Goal: Transaction & Acquisition: Purchase product/service

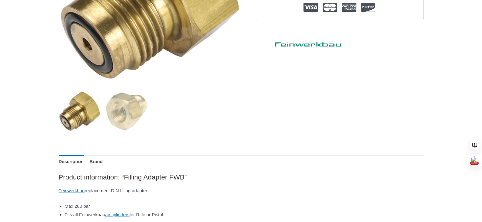
scroll to position [182, 0]
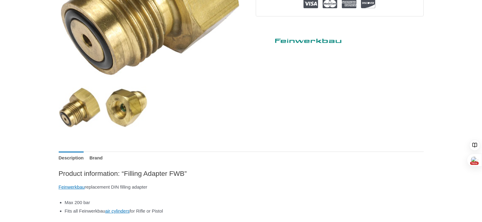
click at [133, 115] on img at bounding box center [126, 108] width 42 height 42
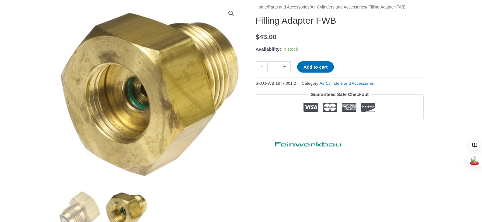
scroll to position [61, 0]
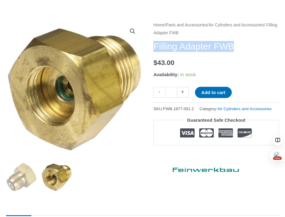
drag, startPoint x: 154, startPoint y: 48, endPoint x: 244, endPoint y: 45, distance: 89.8
click at [244, 45] on h1 "Filling Adapter FWB" at bounding box center [216, 46] width 126 height 11
copy h1 "Filling Adapter FWB"
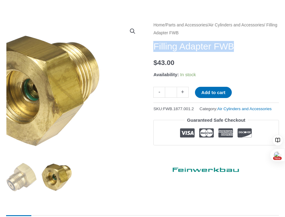
click at [123, 94] on img at bounding box center [47, 89] width 213 height 152
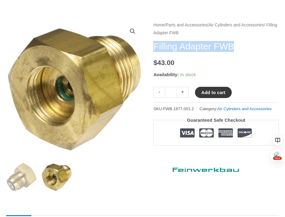
click at [213, 94] on button "Add to cart" at bounding box center [213, 92] width 37 height 11
click at [195, 23] on link "Parts and Accessories" at bounding box center [187, 25] width 42 height 5
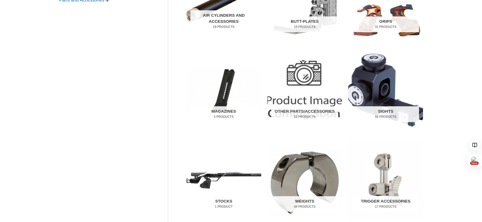
scroll to position [182, 0]
click at [297, 110] on h2 "Other Parts/Accessories 22 Products" at bounding box center [304, 115] width 67 height 16
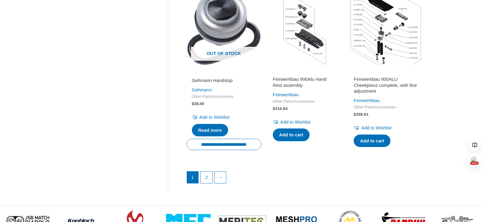
scroll to position [837, 0]
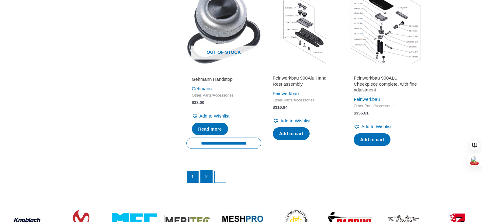
click at [206, 183] on link "2" at bounding box center [207, 177] width 12 height 12
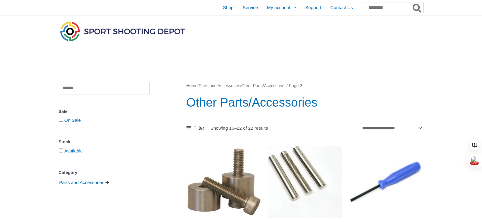
click at [195, 87] on link "Home" at bounding box center [191, 86] width 11 height 5
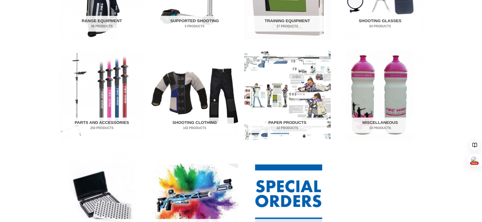
scroll to position [304, 0]
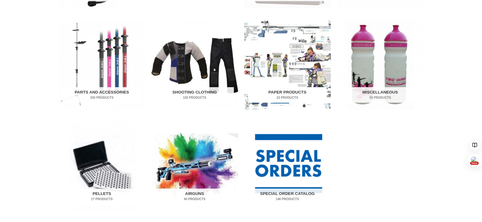
click at [281, 84] on img "Visit product category Paper Products" at bounding box center [287, 65] width 87 height 90
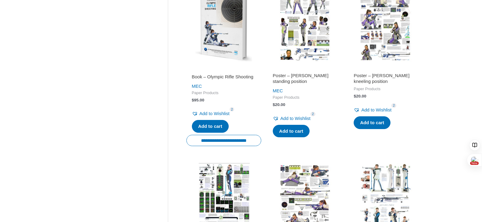
scroll to position [639, 0]
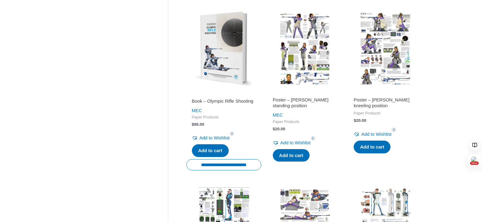
click at [301, 78] on img at bounding box center [304, 48] width 75 height 75
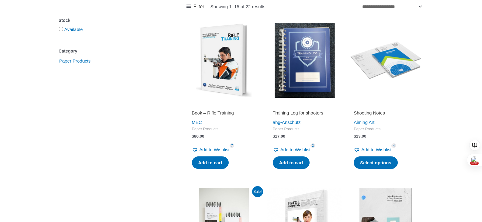
scroll to position [0, 0]
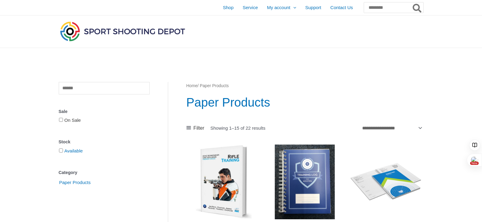
click at [77, 120] on link "On Sale" at bounding box center [72, 120] width 16 height 5
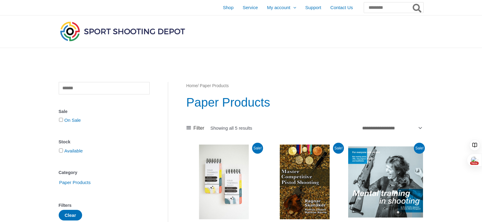
click at [194, 87] on link "Home" at bounding box center [191, 86] width 11 height 5
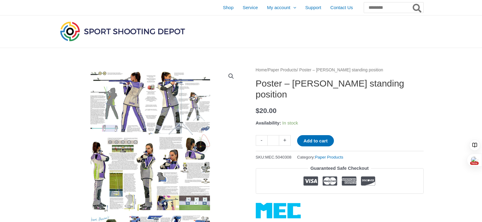
click at [166, 92] on img at bounding box center [150, 157] width 182 height 182
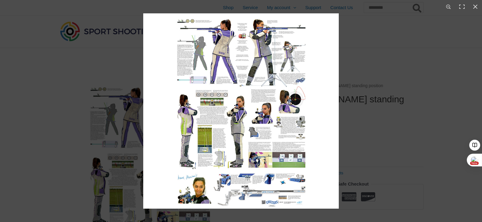
click at [283, 48] on img at bounding box center [241, 111] width 196 height 196
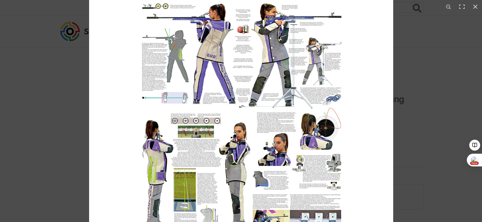
click at [283, 48] on img at bounding box center [241, 146] width 304 height 304
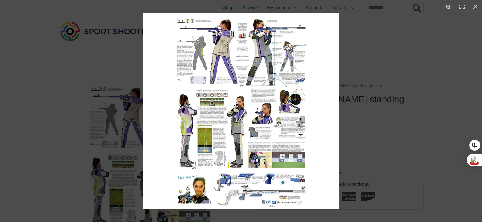
click at [283, 48] on img at bounding box center [241, 111] width 196 height 196
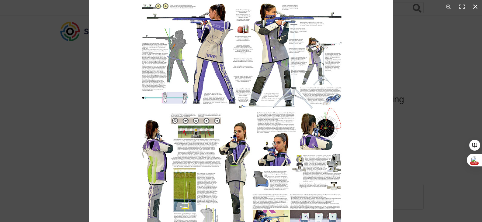
click at [474, 7] on button "Close (Esc)" at bounding box center [475, 6] width 13 height 13
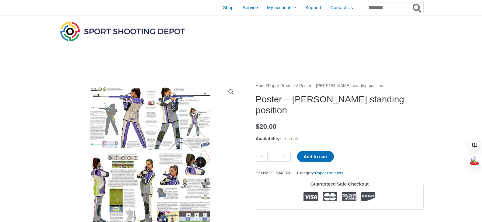
scroll to position [42, 0]
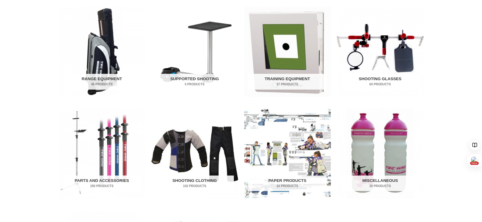
scroll to position [243, 0]
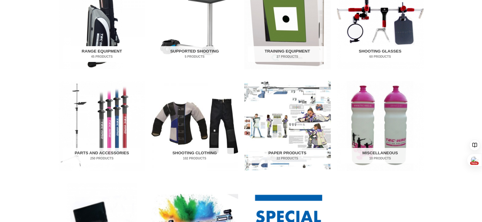
click at [104, 53] on h2 "Range Equipment 45 Products" at bounding box center [102, 54] width 78 height 16
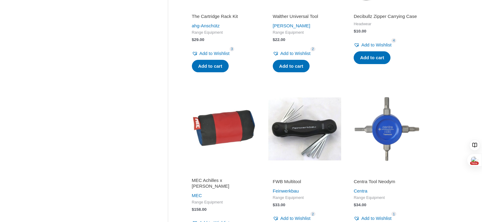
scroll to position [821, 0]
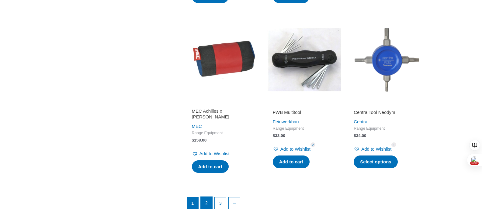
click at [207, 197] on link "2" at bounding box center [207, 203] width 12 height 12
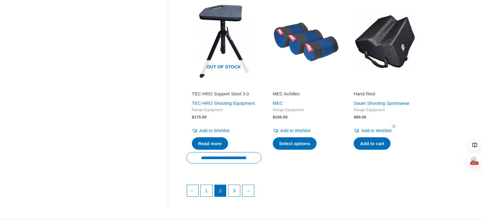
scroll to position [837, 0]
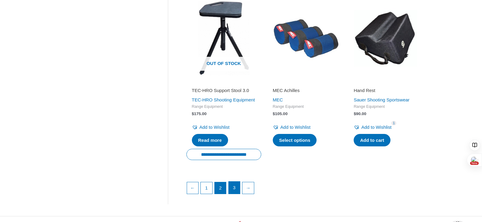
click at [235, 194] on link "3" at bounding box center [235, 188] width 12 height 12
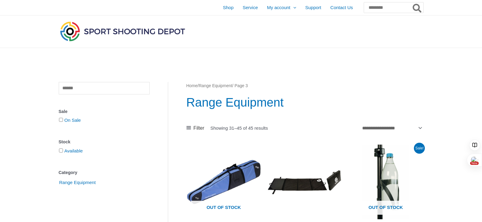
click at [196, 85] on link "Home" at bounding box center [191, 86] width 11 height 5
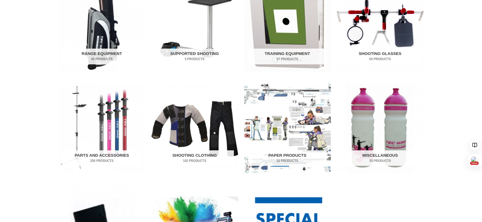
scroll to position [243, 0]
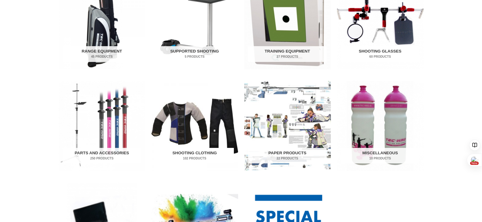
click at [195, 152] on h2 "Shooting Clothing 102 Products" at bounding box center [194, 156] width 78 height 16
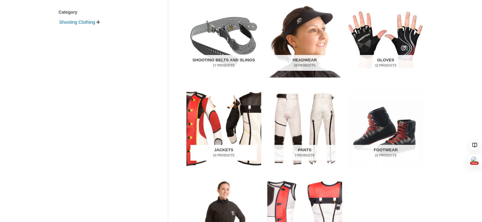
scroll to position [152, 0]
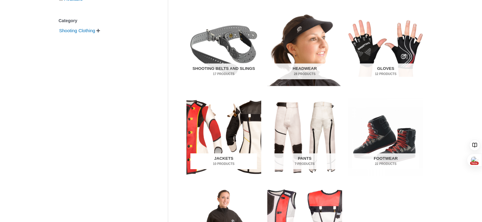
click at [220, 159] on h2 "Jackets 10 Products" at bounding box center [223, 162] width 67 height 16
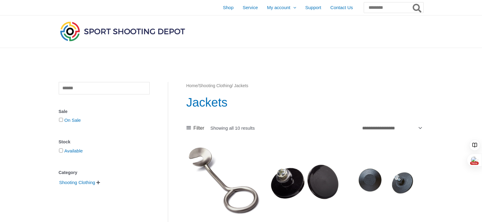
click at [212, 85] on link "Shooting Clothing" at bounding box center [215, 86] width 33 height 5
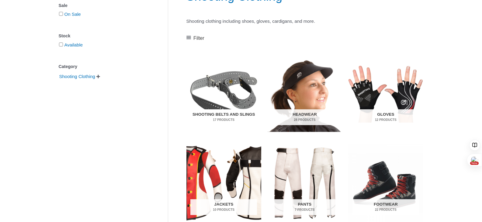
scroll to position [30, 0]
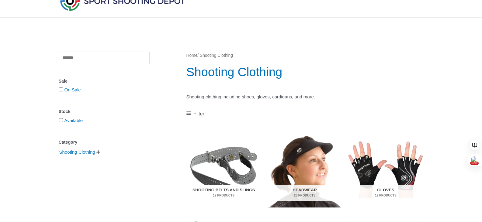
click at [223, 192] on h2 "Shooting Belts and Slings 17 Products" at bounding box center [223, 193] width 67 height 16
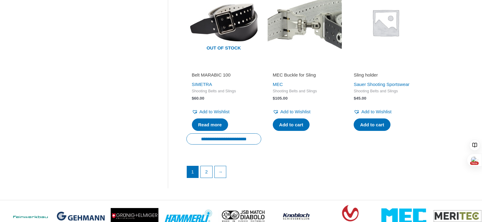
scroll to position [852, 0]
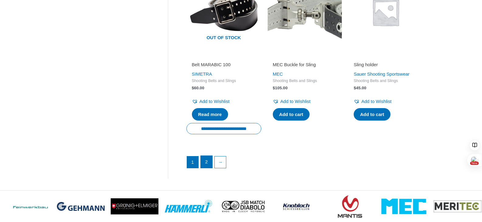
click at [206, 156] on link "2" at bounding box center [207, 162] width 12 height 12
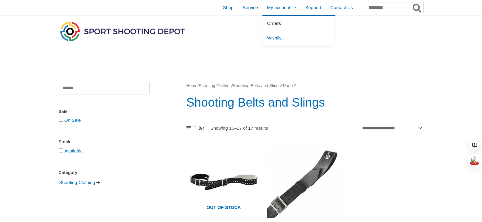
click at [267, 25] on span "Orders" at bounding box center [274, 23] width 14 height 5
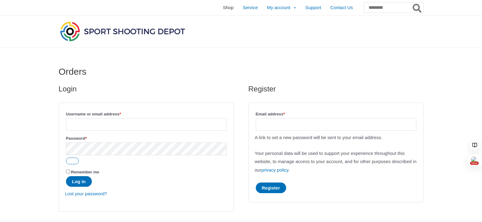
click at [223, 9] on span "Shop" at bounding box center [228, 7] width 11 height 15
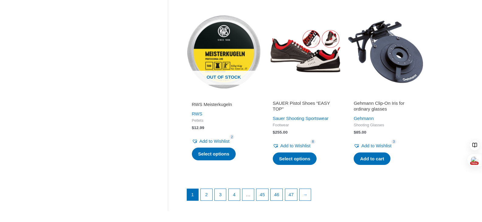
scroll to position [791, 0]
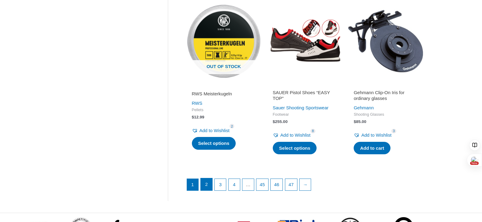
click at [208, 182] on link "2" at bounding box center [207, 185] width 12 height 12
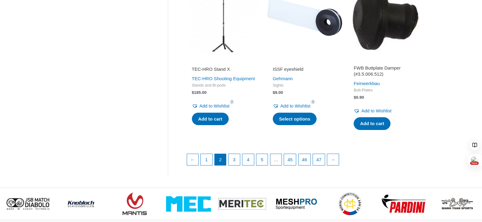
scroll to position [821, 0]
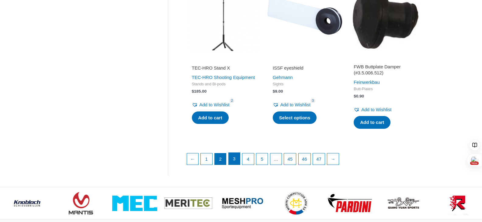
click at [237, 163] on link "3" at bounding box center [235, 159] width 12 height 12
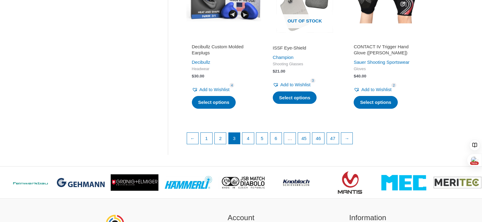
scroll to position [852, 0]
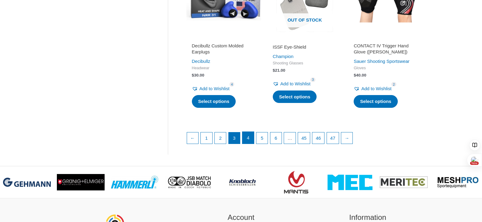
click at [249, 144] on link "4" at bounding box center [248, 138] width 12 height 12
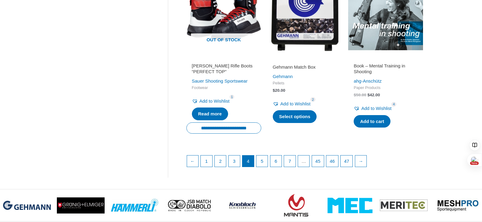
scroll to position [882, 0]
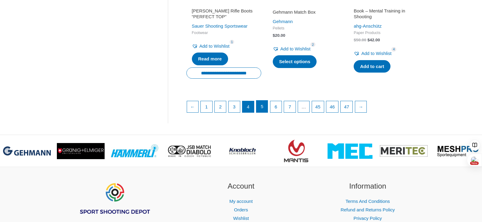
click at [265, 110] on link "5" at bounding box center [262, 107] width 12 height 12
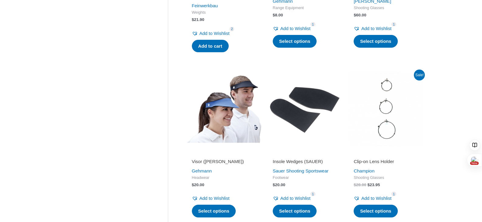
scroll to position [821, 0]
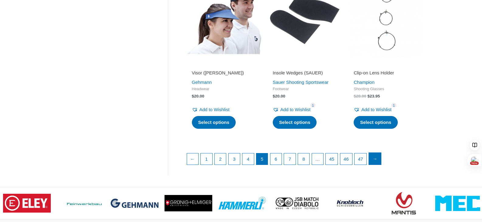
click at [380, 165] on link "→" at bounding box center [375, 159] width 12 height 12
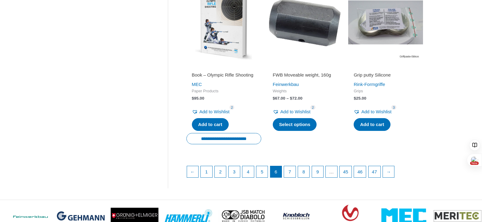
scroll to position [852, 0]
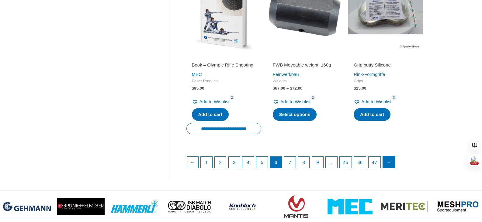
click at [395, 168] on link "→" at bounding box center [389, 162] width 12 height 12
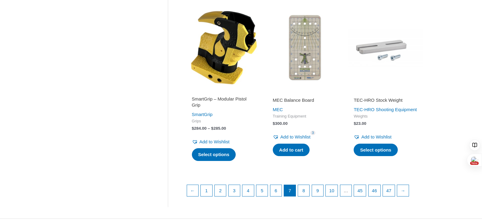
scroll to position [821, 0]
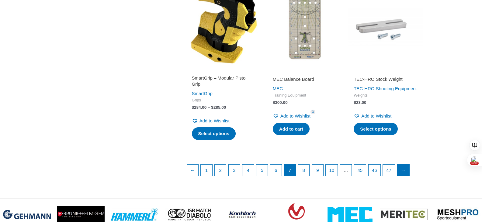
click at [409, 176] on link "→" at bounding box center [403, 170] width 12 height 12
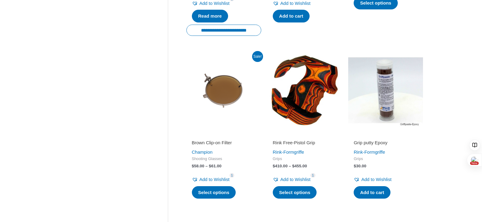
scroll to position [821, 0]
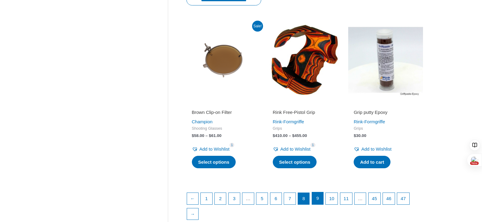
click at [324, 193] on link "9" at bounding box center [318, 199] width 12 height 12
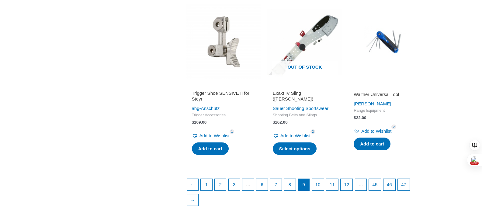
scroll to position [852, 0]
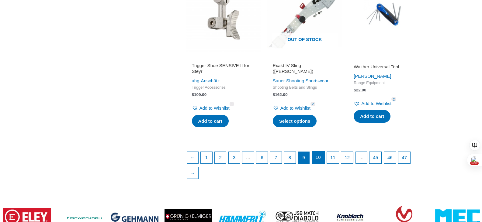
click at [322, 164] on link "10" at bounding box center [318, 157] width 12 height 12
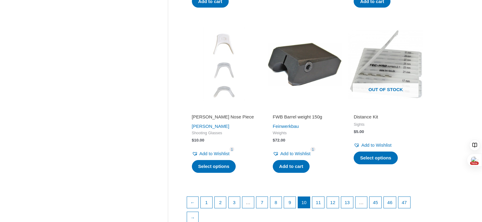
scroll to position [821, 0]
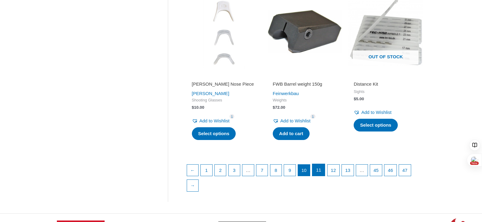
click at [322, 176] on link "11" at bounding box center [318, 170] width 12 height 12
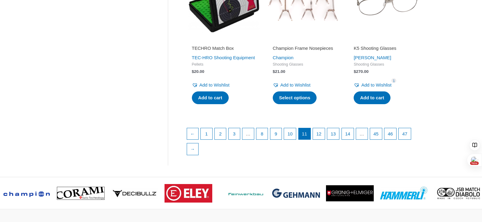
scroll to position [882, 0]
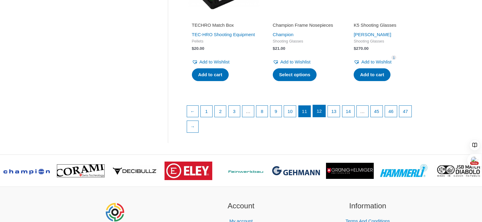
click at [325, 117] on link "12" at bounding box center [319, 111] width 12 height 12
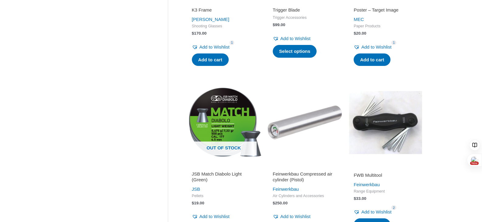
scroll to position [760, 0]
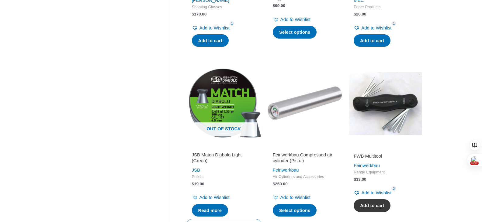
click at [374, 209] on link "Add to cart" at bounding box center [372, 206] width 37 height 13
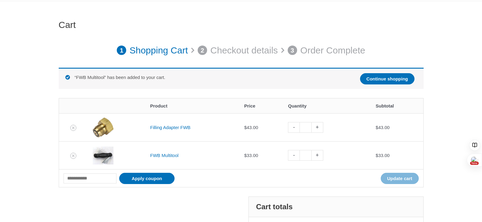
scroll to position [30, 0]
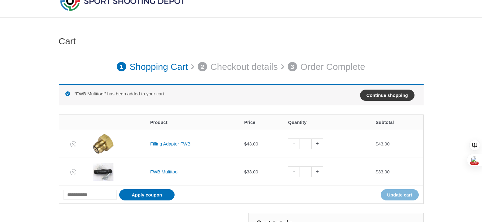
click at [370, 96] on link "Continue shopping" at bounding box center [387, 95] width 54 height 11
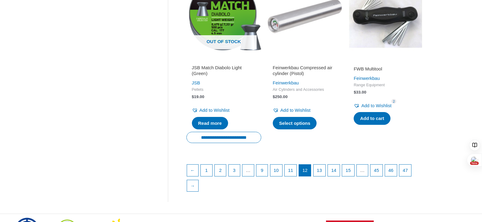
scroll to position [852, 0]
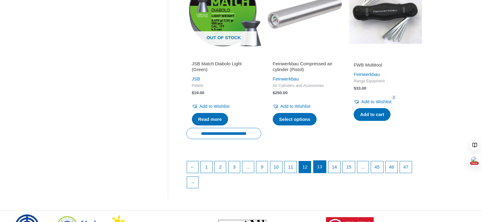
click at [324, 170] on link "13" at bounding box center [320, 167] width 12 height 12
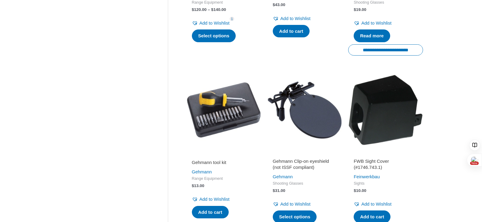
scroll to position [791, 0]
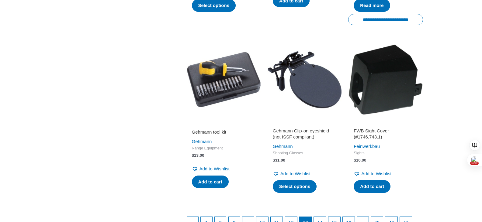
click at [370, 113] on img at bounding box center [385, 79] width 75 height 75
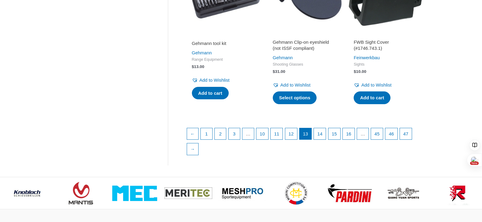
scroll to position [912, 0]
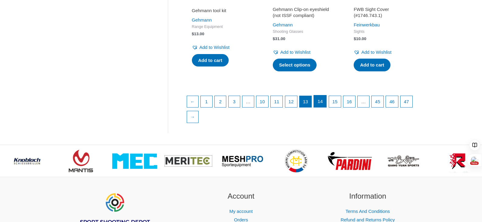
click at [326, 104] on link "14" at bounding box center [320, 102] width 12 height 12
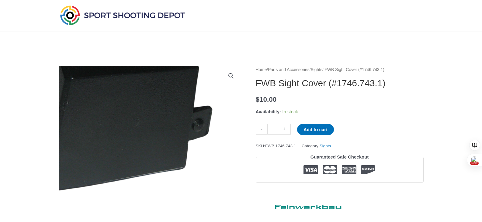
scroll to position [16, 0]
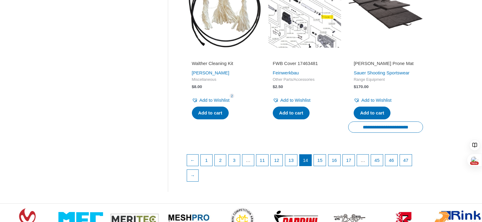
scroll to position [912, 0]
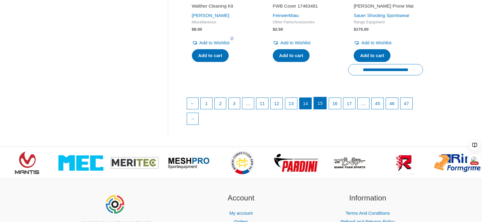
click at [324, 109] on link "15" at bounding box center [320, 103] width 12 height 12
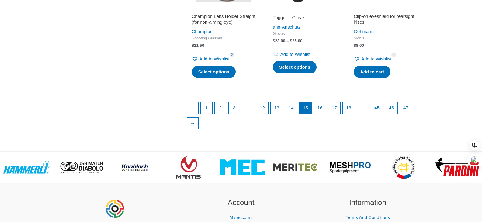
scroll to position [912, 0]
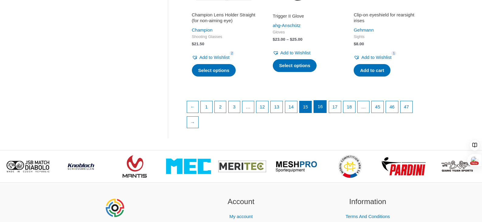
click at [326, 113] on link "16" at bounding box center [320, 107] width 12 height 12
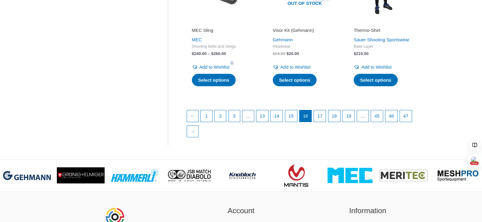
scroll to position [912, 0]
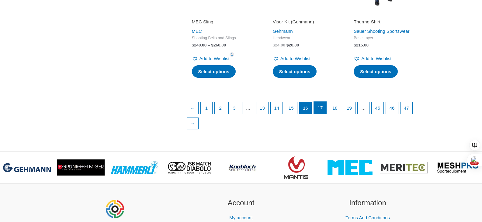
click at [326, 114] on link "17" at bounding box center [320, 108] width 12 height 12
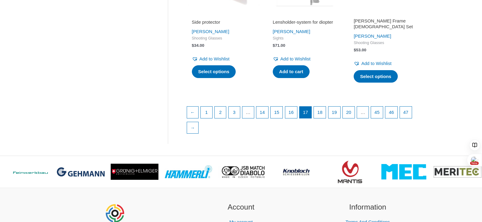
scroll to position [912, 0]
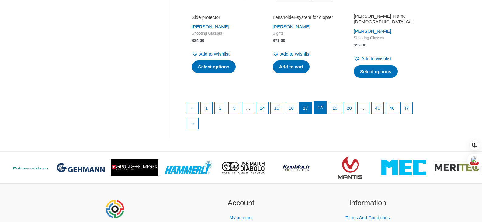
click at [326, 114] on link "18" at bounding box center [320, 108] width 12 height 12
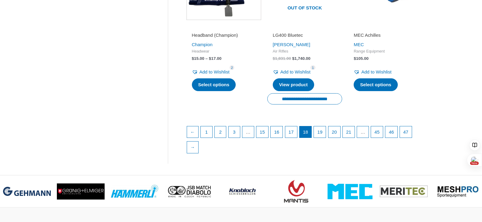
scroll to position [882, 0]
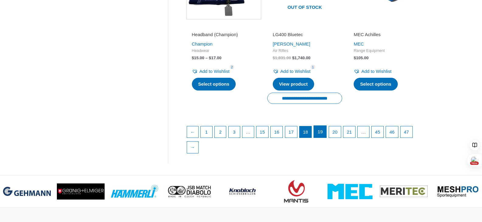
click at [326, 138] on link "19" at bounding box center [320, 132] width 12 height 12
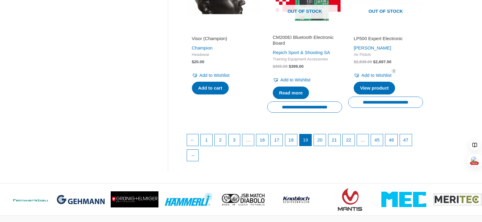
scroll to position [882, 0]
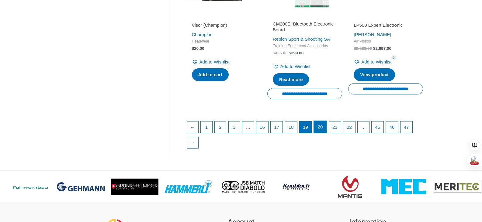
click at [326, 133] on link "20" at bounding box center [320, 127] width 12 height 12
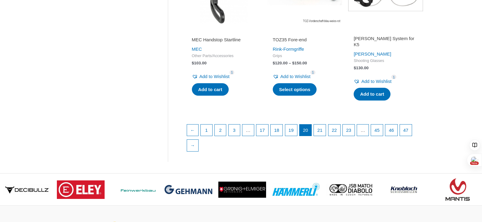
scroll to position [852, 0]
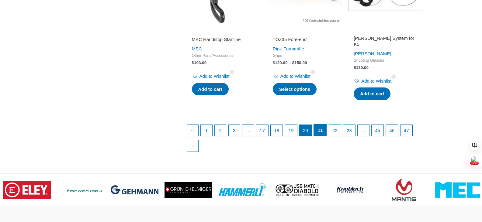
click at [326, 137] on link "21" at bounding box center [320, 130] width 12 height 12
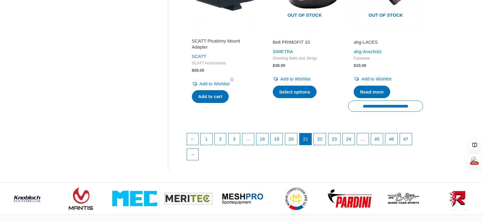
scroll to position [875, 0]
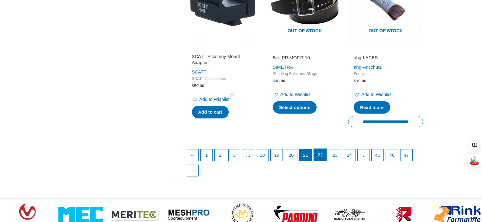
click at [326, 155] on link "22" at bounding box center [320, 155] width 12 height 12
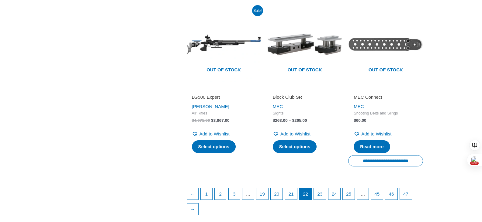
scroll to position [852, 0]
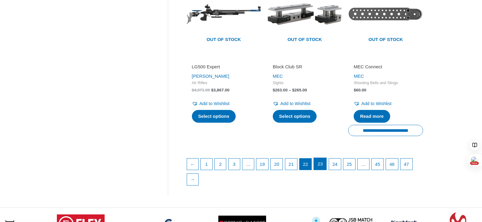
click at [326, 170] on link "23" at bounding box center [320, 164] width 12 height 12
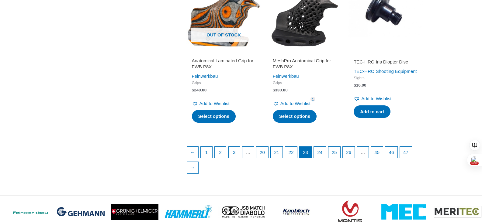
scroll to position [852, 0]
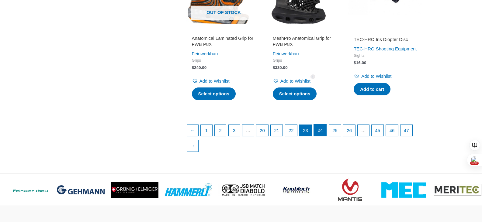
click at [325, 134] on link "24" at bounding box center [320, 130] width 12 height 12
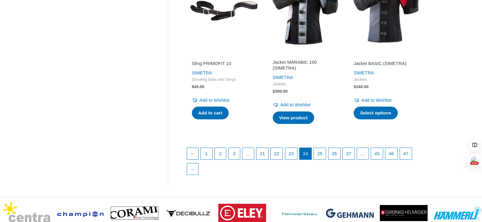
scroll to position [852, 0]
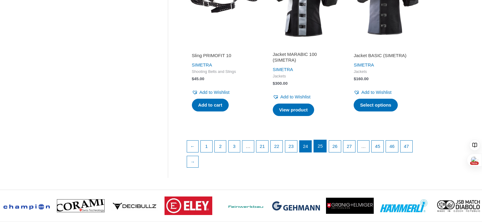
click at [326, 152] on link "25" at bounding box center [320, 146] width 12 height 12
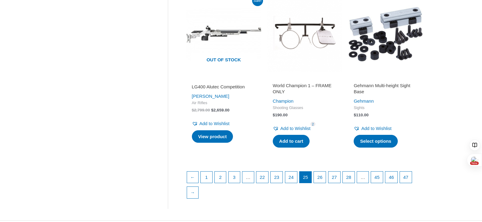
scroll to position [882, 0]
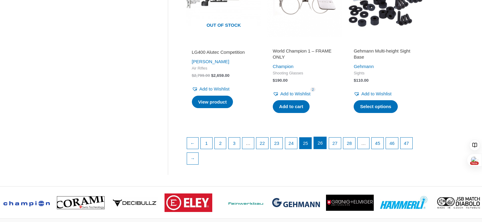
click at [326, 149] on link "26" at bounding box center [320, 143] width 12 height 12
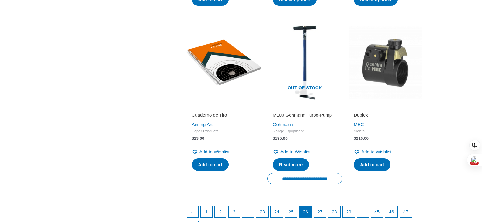
scroll to position [821, 0]
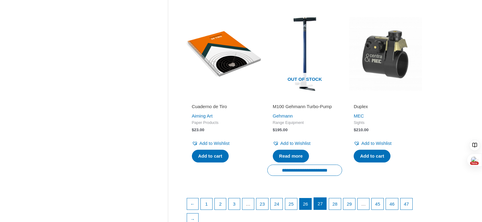
click at [326, 210] on link "27" at bounding box center [320, 204] width 12 height 12
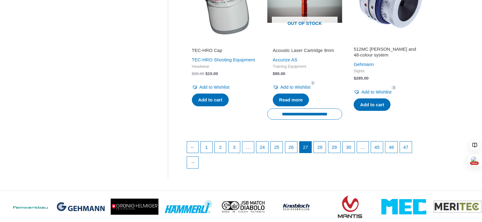
scroll to position [882, 0]
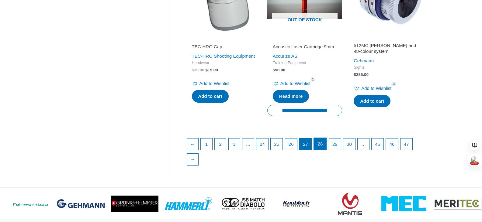
click at [326, 144] on link "28" at bounding box center [320, 144] width 12 height 12
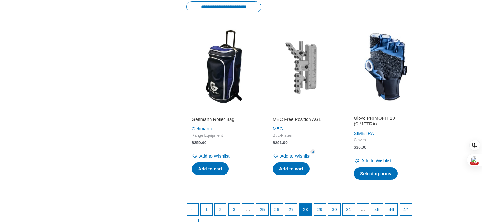
scroll to position [821, 0]
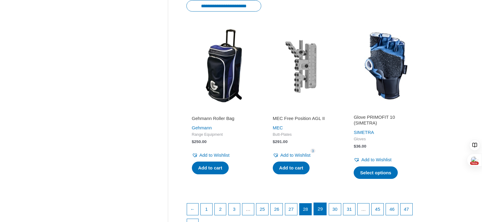
click at [325, 211] on link "29" at bounding box center [320, 209] width 12 height 12
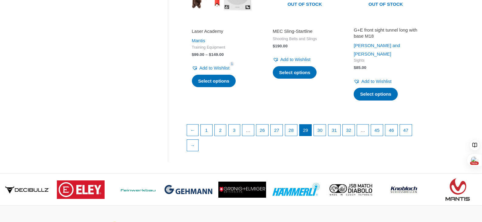
scroll to position [912, 0]
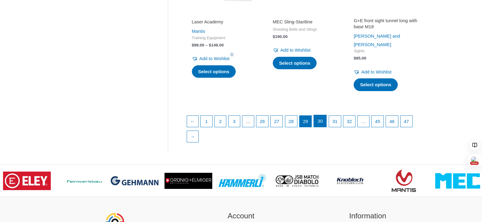
click at [324, 117] on link "30" at bounding box center [320, 121] width 12 height 12
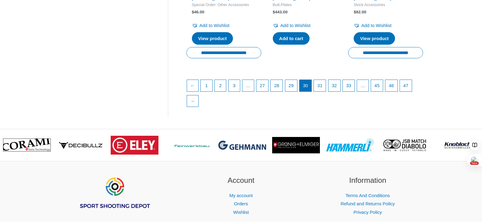
scroll to position [973, 0]
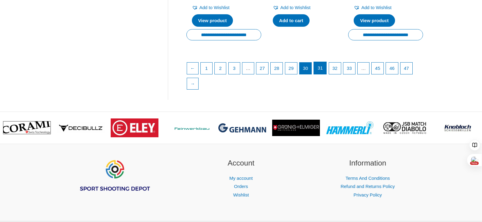
click at [326, 74] on link "31" at bounding box center [320, 68] width 12 height 12
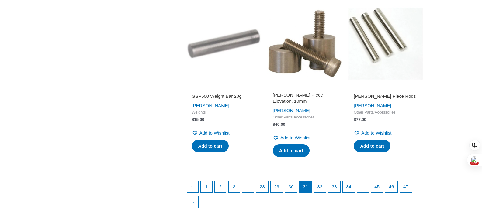
scroll to position [852, 0]
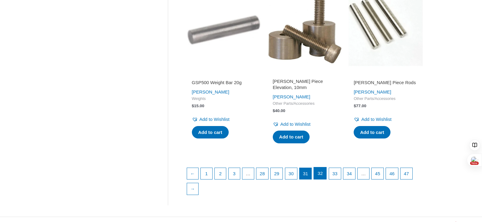
click at [326, 179] on link "32" at bounding box center [320, 174] width 12 height 12
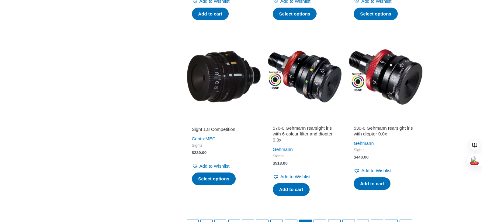
scroll to position [821, 0]
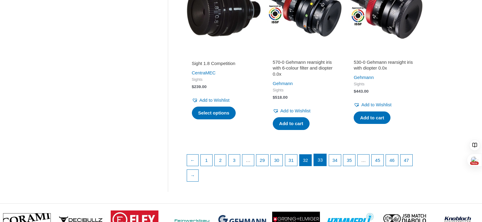
click at [326, 166] on link "33" at bounding box center [320, 160] width 12 height 12
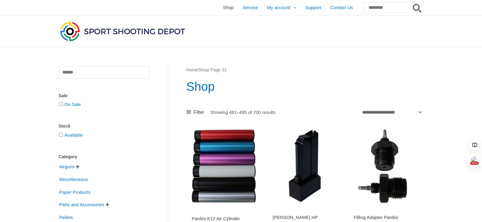
click at [223, 7] on span "Shop" at bounding box center [228, 7] width 11 height 15
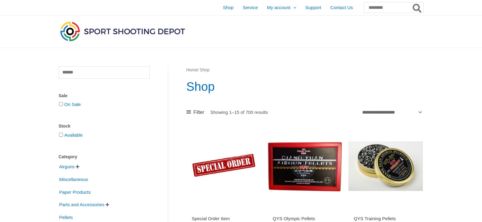
click at [186, 111] on icon at bounding box center [188, 111] width 5 height 3
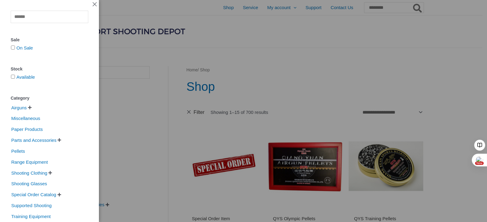
click at [287, 58] on div "Clear Sale On Sale Stock Available Category Airguns   Air Pistols Air Rifles …" at bounding box center [243, 111] width 487 height 222
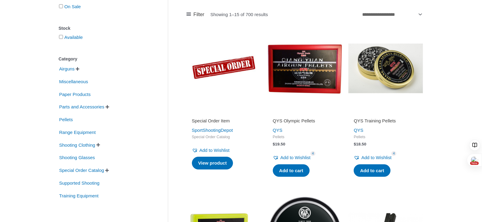
scroll to position [91, 0]
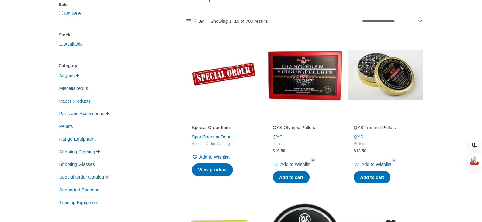
click at [211, 82] on img at bounding box center [223, 75] width 75 height 75
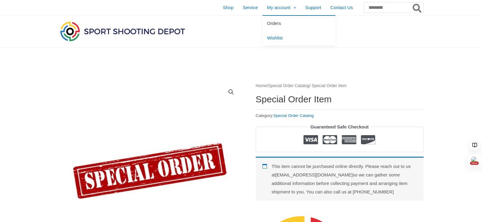
click at [267, 24] on span "Orders" at bounding box center [274, 23] width 14 height 5
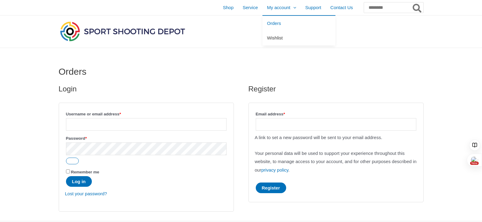
click at [267, 39] on span "Wishlist" at bounding box center [275, 37] width 16 height 5
click at [243, 9] on span "Service" at bounding box center [250, 7] width 15 height 15
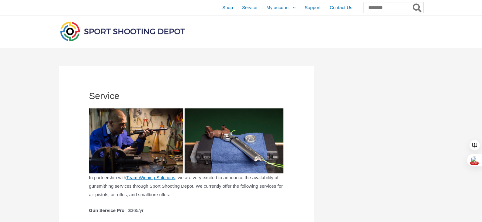
click at [380, 7] on input "Search for:" at bounding box center [393, 7] width 60 height 11
type input "****"
click at [412, 2] on button "Search" at bounding box center [418, 7] width 12 height 11
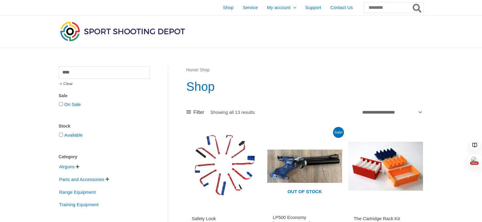
click at [69, 84] on span "Clear" at bounding box center [66, 84] width 14 height 10
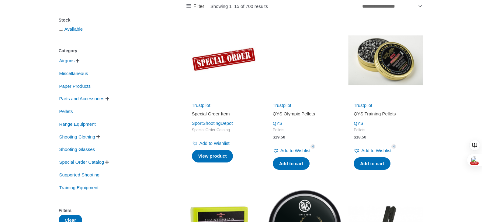
scroll to position [122, 0]
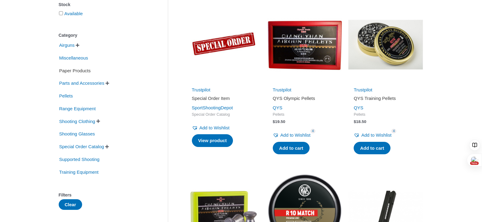
click at [75, 72] on span "Paper Products" at bounding box center [75, 71] width 33 height 10
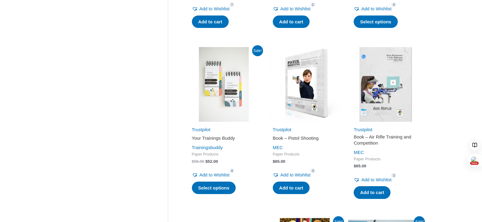
scroll to position [152, 0]
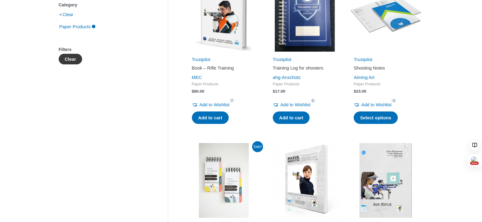
click at [77, 64] on button "Clear" at bounding box center [71, 59] width 24 height 11
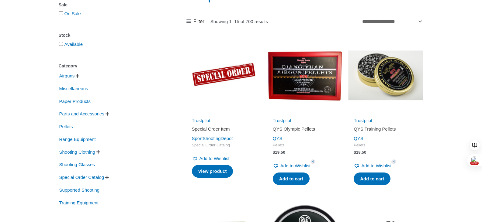
scroll to position [91, 0]
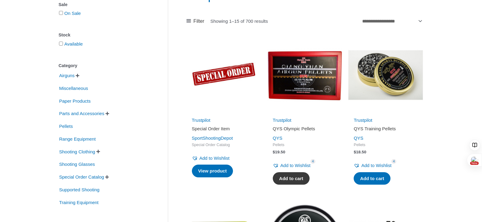
click at [295, 176] on link "Add to cart" at bounding box center [291, 178] width 37 height 13
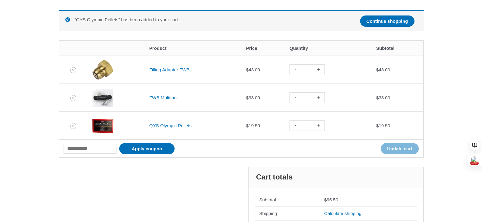
scroll to position [122, 0]
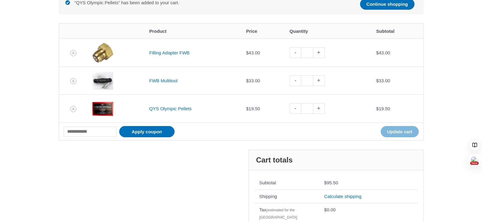
click at [297, 108] on link "-" at bounding box center [296, 108] width 12 height 11
type input "*"
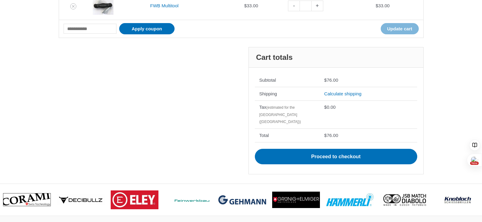
scroll to position [206, 0]
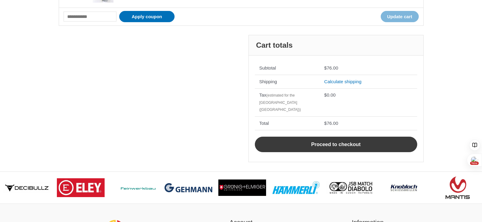
click at [328, 137] on link "Proceed to checkout" at bounding box center [336, 145] width 162 height 16
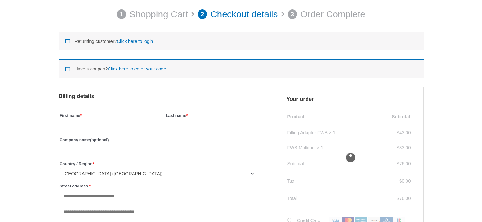
scroll to position [122, 0]
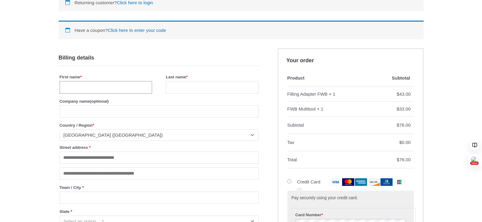
click at [122, 88] on input "First name *" at bounding box center [106, 87] width 92 height 12
type input "****"
type input "**********"
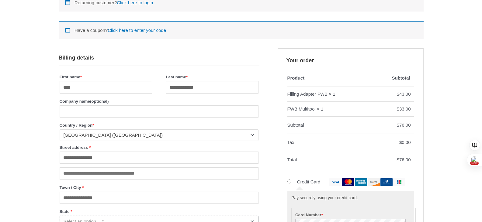
select select "**"
type input "**********"
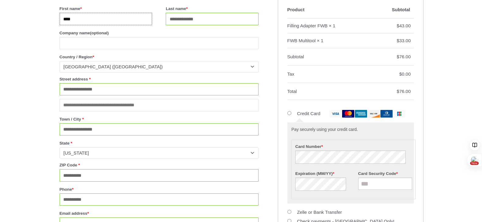
scroll to position [190, 0]
type input "***"
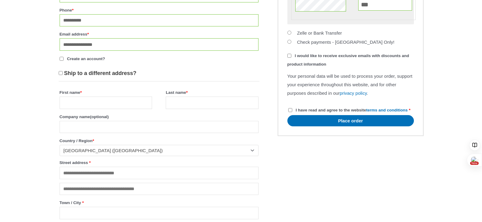
scroll to position [373, 0]
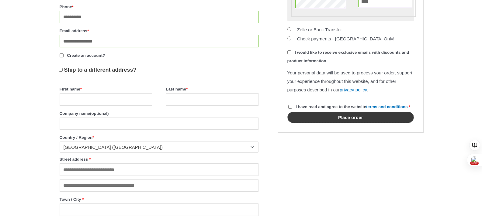
click at [342, 123] on button "Place order" at bounding box center [350, 117] width 127 height 11
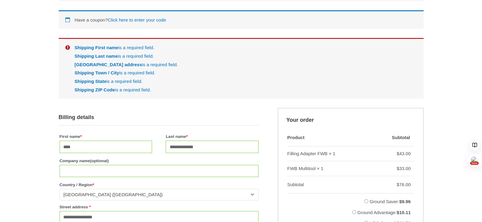
scroll to position [109, 0]
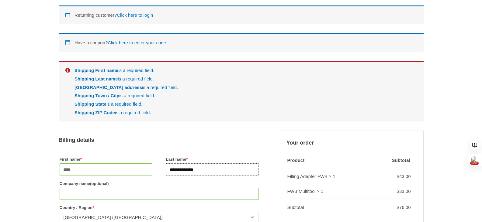
click at [179, 171] on input "**********" at bounding box center [212, 170] width 92 height 12
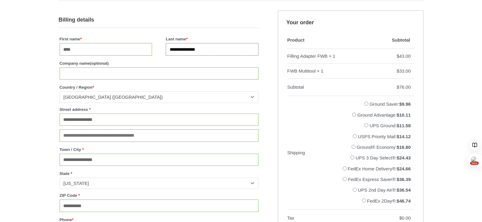
scroll to position [231, 0]
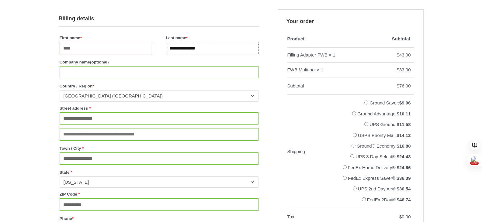
type input "**********"
drag, startPoint x: 128, startPoint y: 165, endPoint x: 123, endPoint y: 158, distance: 8.5
click at [128, 165] on input "**********" at bounding box center [159, 159] width 199 height 12
click at [115, 165] on input "**********" at bounding box center [159, 159] width 199 height 12
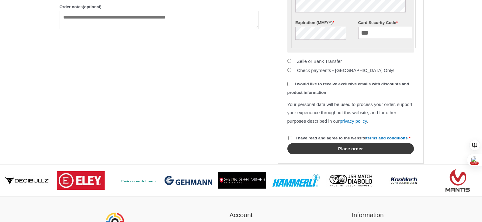
scroll to position [535, 0]
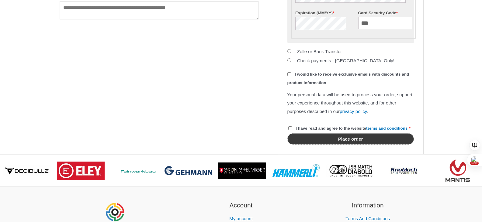
click at [353, 145] on button "Place order" at bounding box center [350, 139] width 127 height 11
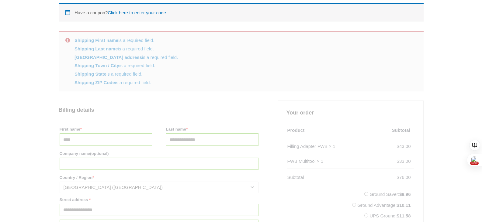
scroll to position [109, 0]
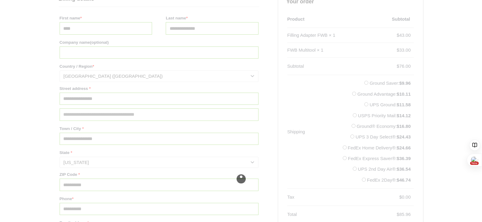
scroll to position [261, 0]
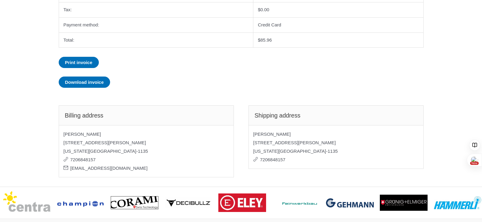
scroll to position [152, 0]
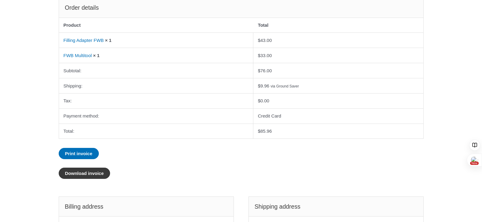
click at [78, 174] on link "Download invoice" at bounding box center [85, 173] width 52 height 11
click at [63, 152] on link "Print invoice" at bounding box center [79, 153] width 40 height 11
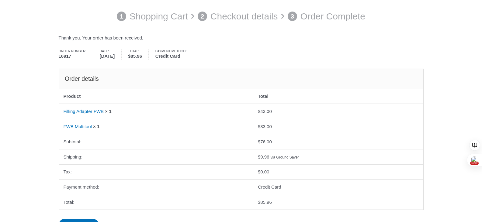
scroll to position [91, 0]
